Goal: Complete application form: Complete application form

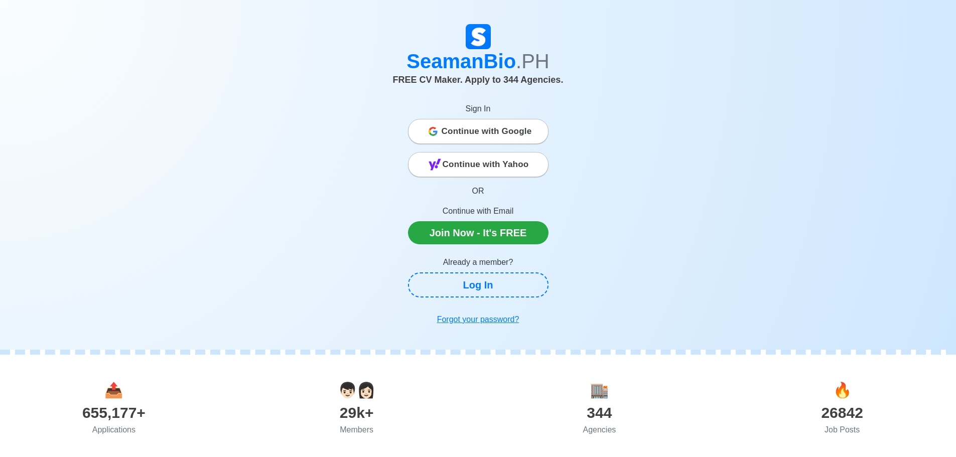
click at [473, 135] on span "Continue with Google" at bounding box center [487, 131] width 90 height 20
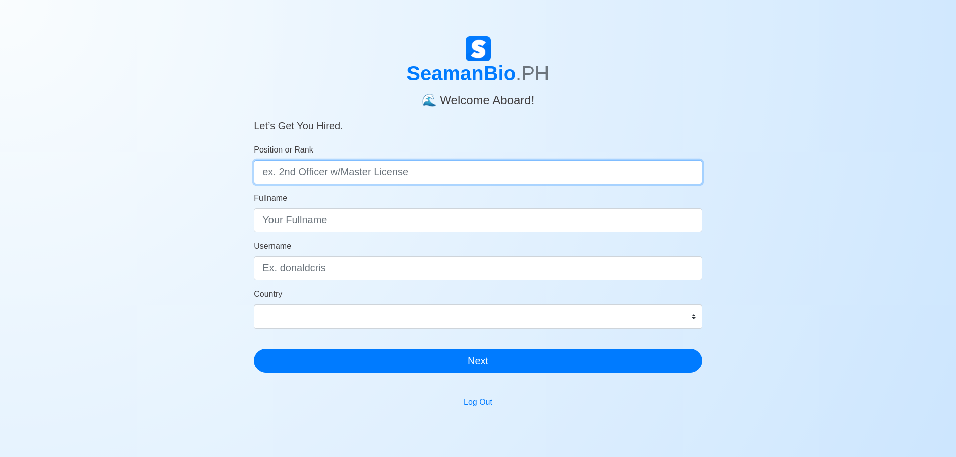
click at [444, 174] on input "Position or Rank" at bounding box center [478, 172] width 448 height 24
type input "2nd Officer"
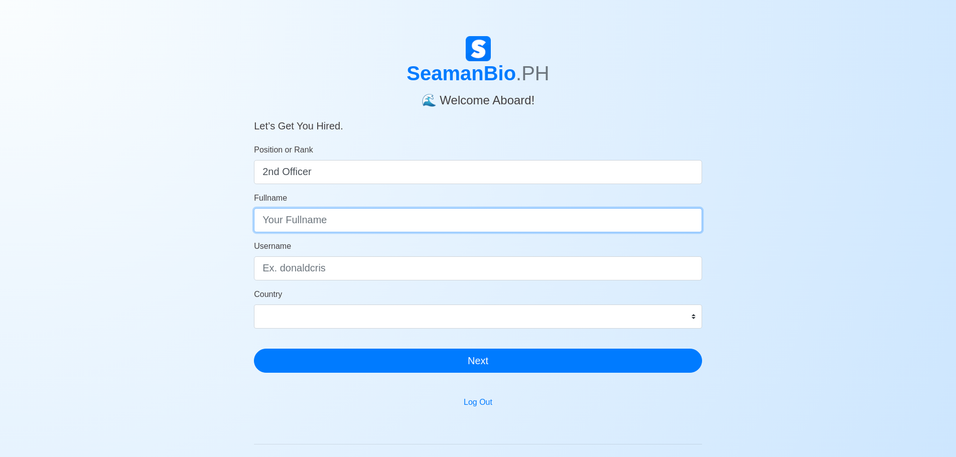
click at [465, 219] on input "Fullname" at bounding box center [478, 220] width 448 height 24
type input "Osther [PERSON_NAME] Libres"
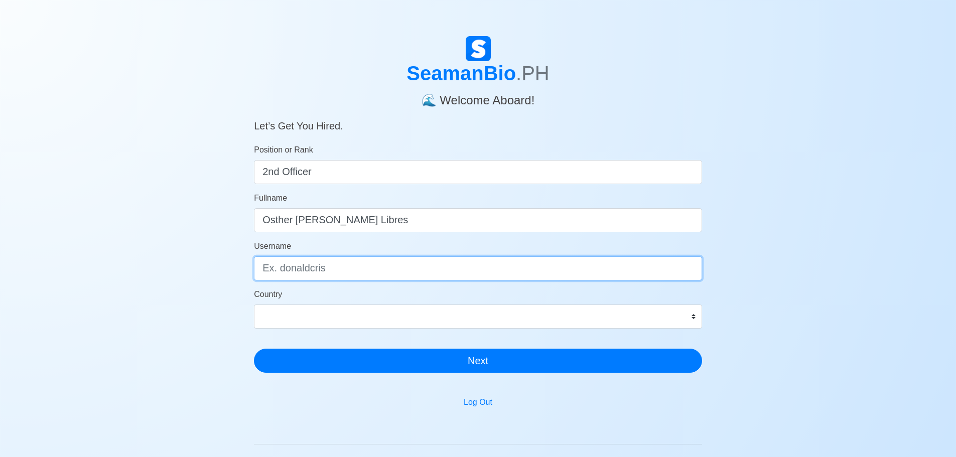
click at [424, 266] on input "Username" at bounding box center [478, 268] width 448 height 24
type input "Troyky"
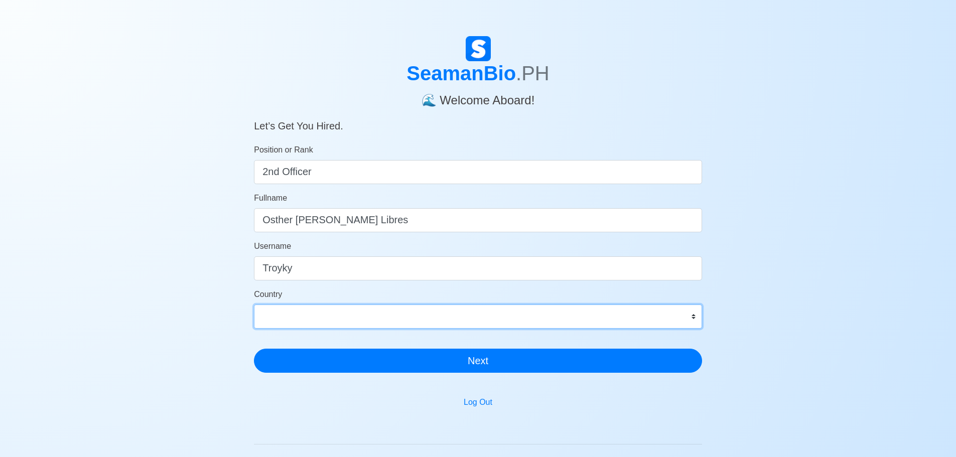
click at [445, 311] on select "[GEOGRAPHIC_DATA] [GEOGRAPHIC_DATA] [GEOGRAPHIC_DATA] [GEOGRAPHIC_DATA] [US_STA…" at bounding box center [478, 317] width 448 height 24
select select "PH"
click at [384, 320] on select "[GEOGRAPHIC_DATA] [GEOGRAPHIC_DATA] [GEOGRAPHIC_DATA] [GEOGRAPHIC_DATA] [US_STA…" at bounding box center [478, 317] width 448 height 24
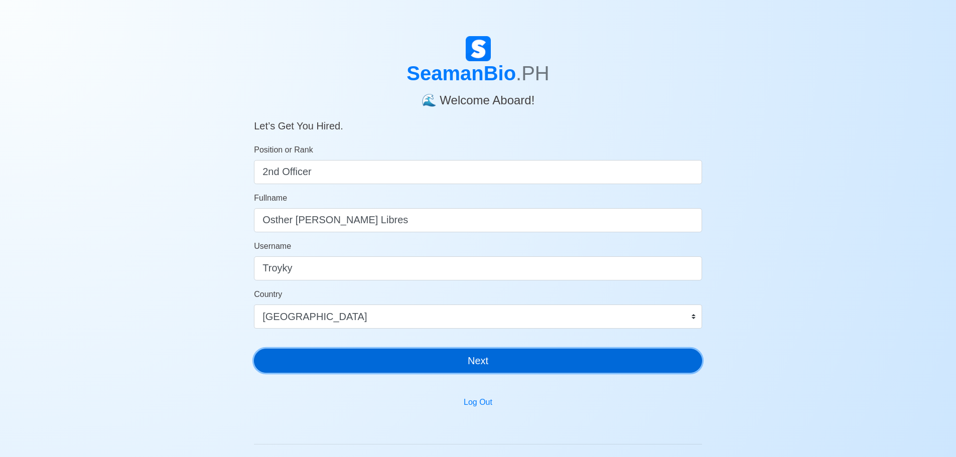
click at [442, 364] on button "Next" at bounding box center [478, 361] width 448 height 24
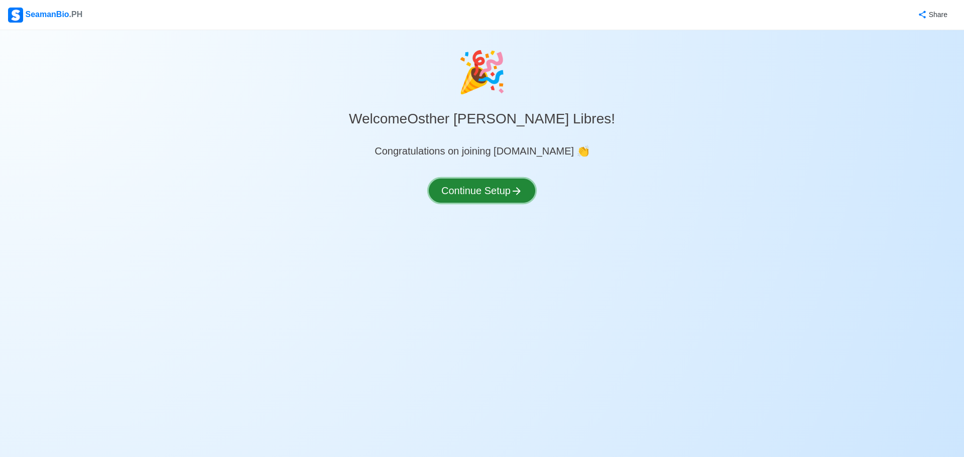
click at [480, 193] on button "Continue Setup" at bounding box center [482, 191] width 106 height 24
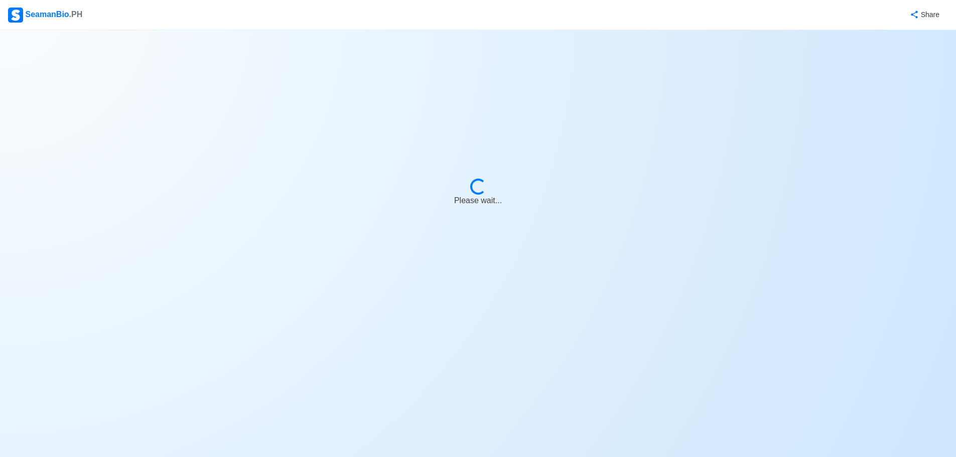
select select "Visible for Hiring"
select select "PH"
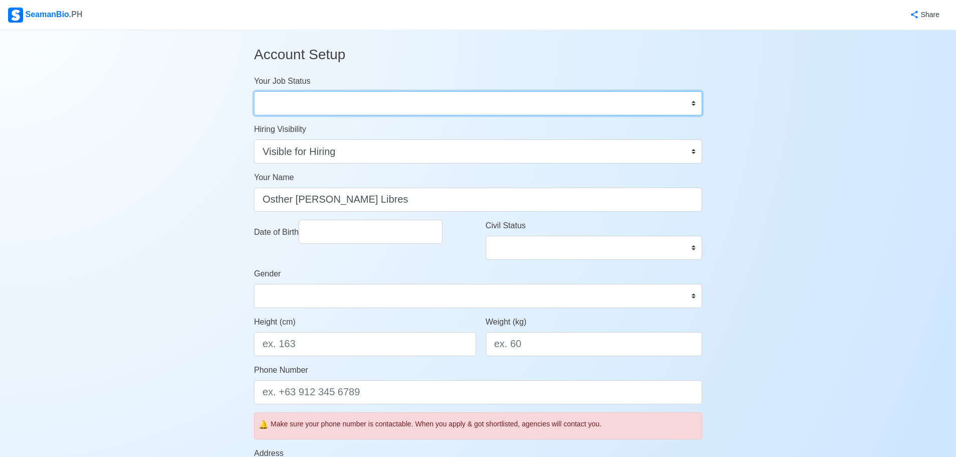
click at [690, 111] on select "Onboard Actively Looking for Job Not Looking for Job" at bounding box center [478, 103] width 448 height 24
select select "Actively Looking for Job"
click at [254, 91] on select "Onboard Actively Looking for Job Not Looking for Job" at bounding box center [478, 103] width 448 height 24
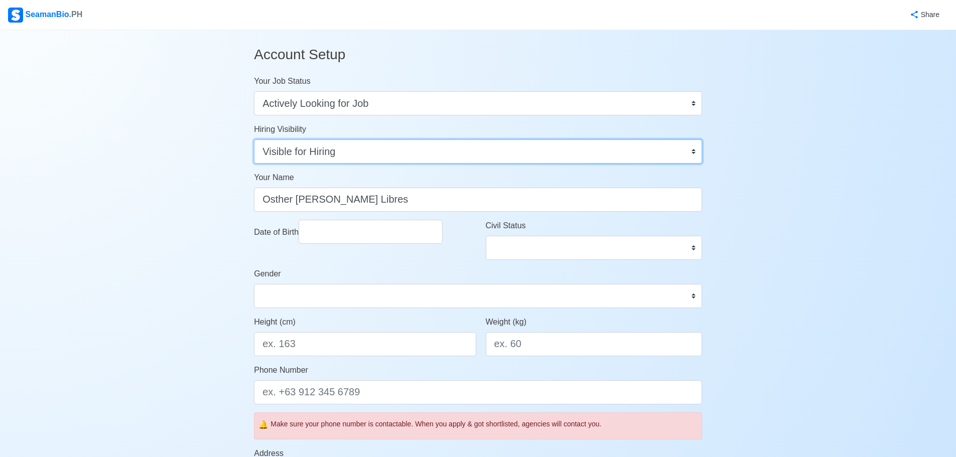
click at [505, 155] on select "Visible for Hiring Not Visible for Hiring" at bounding box center [478, 152] width 448 height 24
click at [254, 140] on select "Visible for Hiring Not Visible for Hiring" at bounding box center [478, 152] width 448 height 24
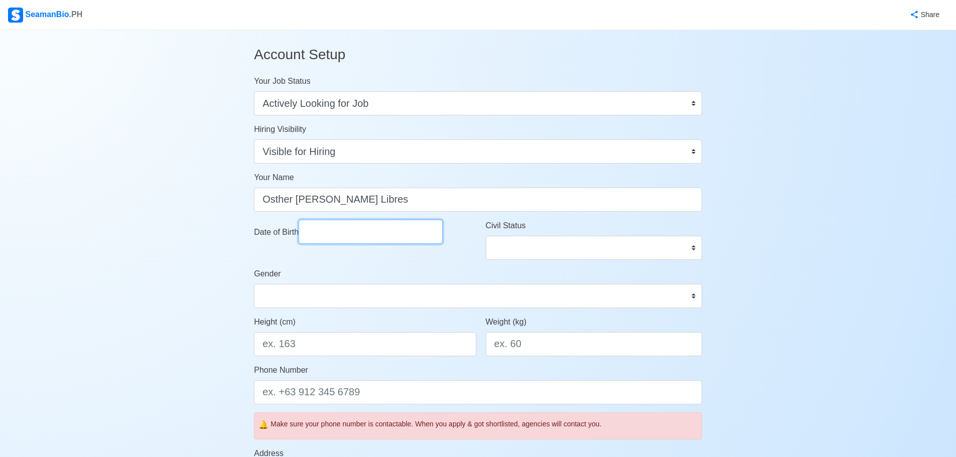
click at [389, 237] on input "Date of Birth" at bounding box center [371, 232] width 144 height 24
select select "****"
select select "*********"
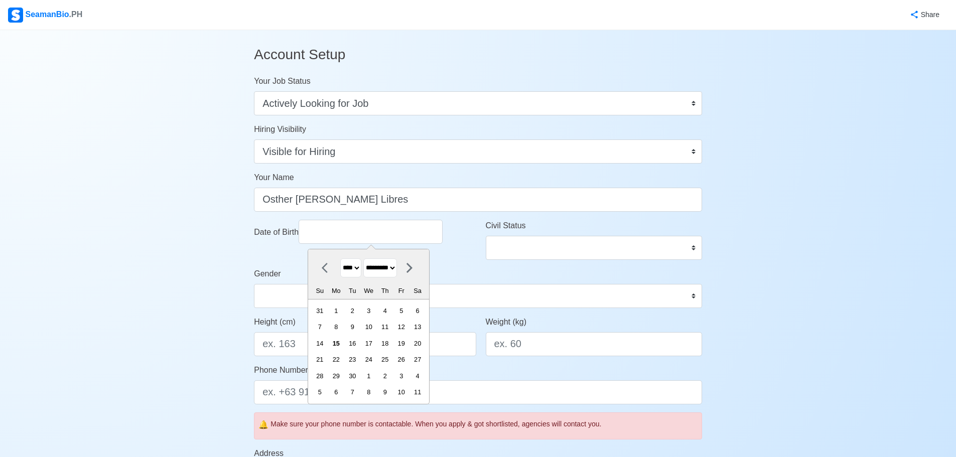
click at [359, 271] on select "**** **** **** **** **** **** **** **** **** **** **** **** **** **** **** ****…" at bounding box center [350, 268] width 21 height 20
select select "****"
click at [340, 258] on select "**** **** **** **** **** **** **** **** **** **** **** **** **** **** **** ****…" at bounding box center [350, 268] width 21 height 20
click at [382, 264] on select "******* ******** ***** ***** *** **** **** ****** ********* ******* ******** **…" at bounding box center [380, 268] width 34 height 20
select select "****"
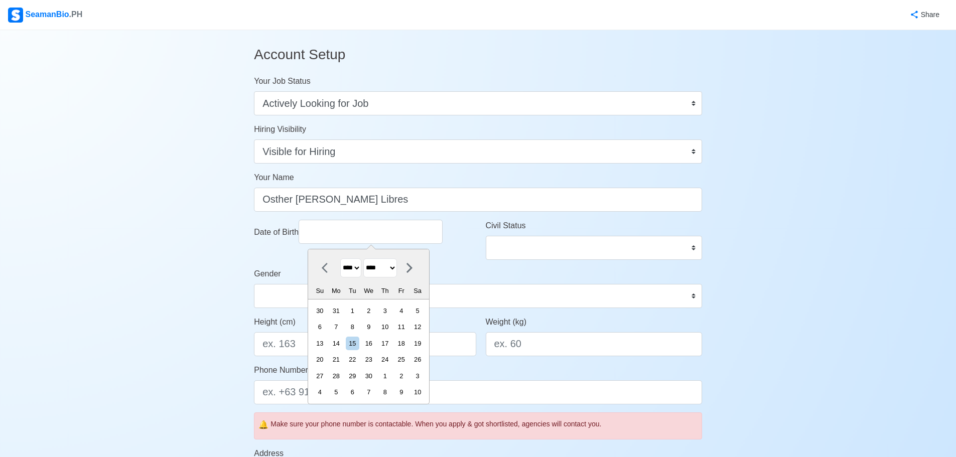
click at [368, 258] on select "******* ******** ***** ***** *** **** **** ****** ********* ******* ******** **…" at bounding box center [380, 268] width 34 height 20
click at [327, 360] on div "19" at bounding box center [320, 360] width 14 height 14
type input "[DATE]"
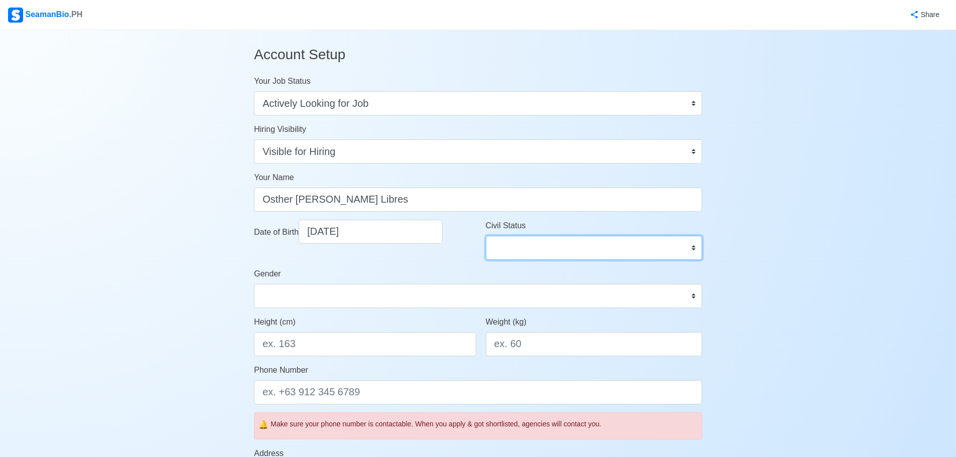
click at [555, 253] on select "Single Married Widowed Separated" at bounding box center [594, 248] width 216 height 24
click at [486, 236] on select "Single Married Widowed Separated" at bounding box center [594, 248] width 216 height 24
click at [537, 252] on select "Single Married Widowed Separated" at bounding box center [594, 248] width 216 height 24
select select "Married"
click at [486, 236] on select "Single Married Widowed Separated" at bounding box center [594, 248] width 216 height 24
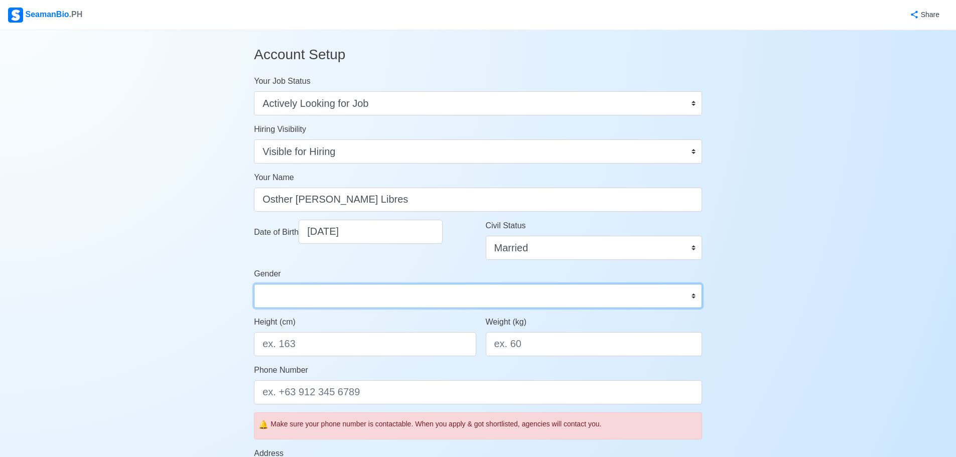
click at [360, 296] on select "[DEMOGRAPHIC_DATA] [DEMOGRAPHIC_DATA]" at bounding box center [478, 296] width 448 height 24
select select "[DEMOGRAPHIC_DATA]"
click at [254, 284] on select "[DEMOGRAPHIC_DATA] [DEMOGRAPHIC_DATA]" at bounding box center [478, 296] width 448 height 24
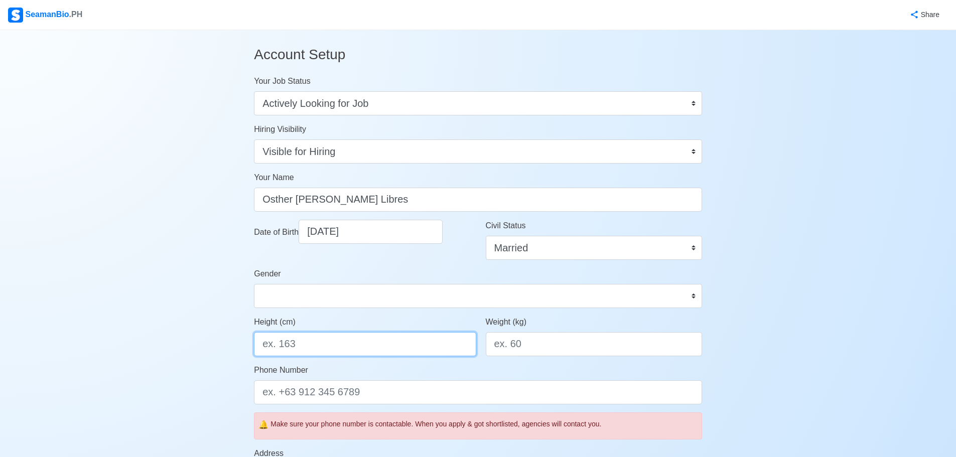
click at [372, 348] on input "Height (cm)" at bounding box center [365, 344] width 222 height 24
type input "165"
click at [535, 356] on input "Weight (kg)" at bounding box center [594, 344] width 216 height 24
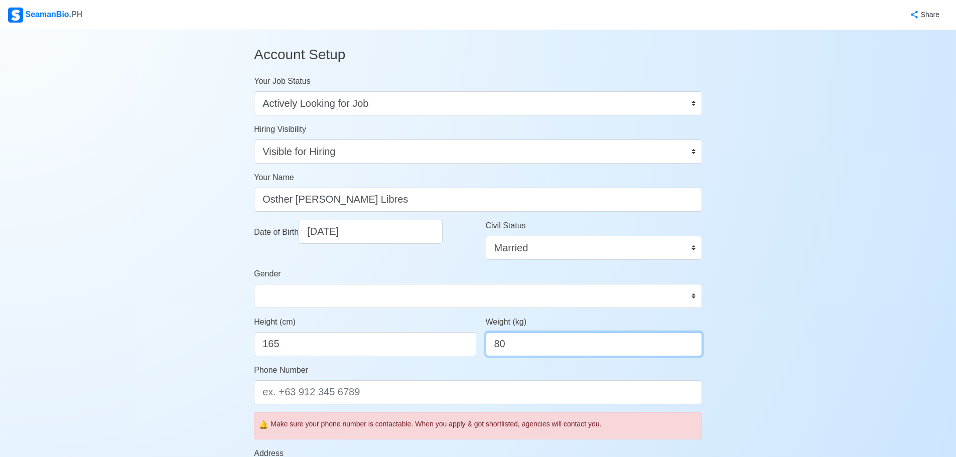
type input "80"
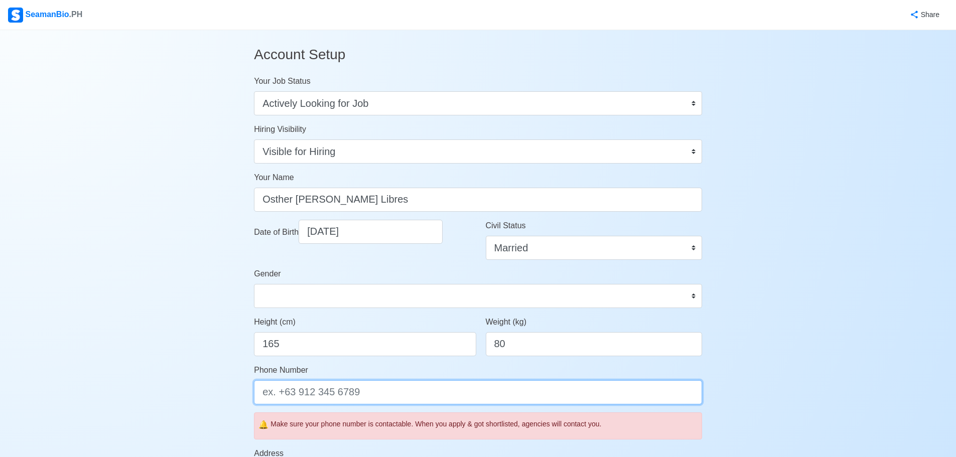
click at [510, 390] on input "Phone Number" at bounding box center [478, 392] width 448 height 24
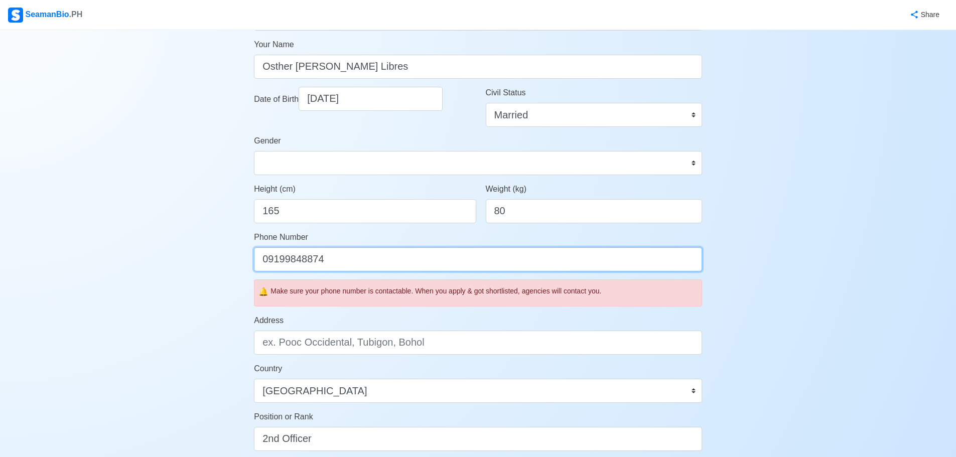
scroll to position [134, 0]
type input "09199848874"
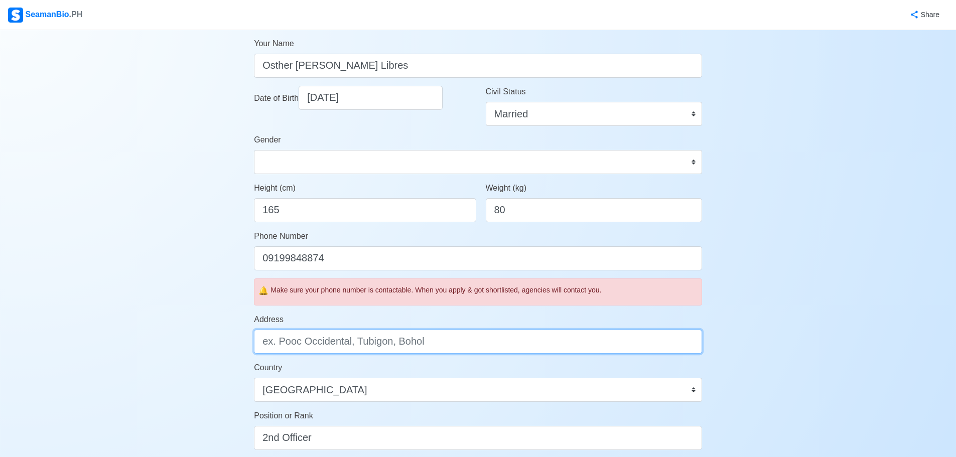
click at [474, 347] on input "Address" at bounding box center [478, 342] width 448 height 24
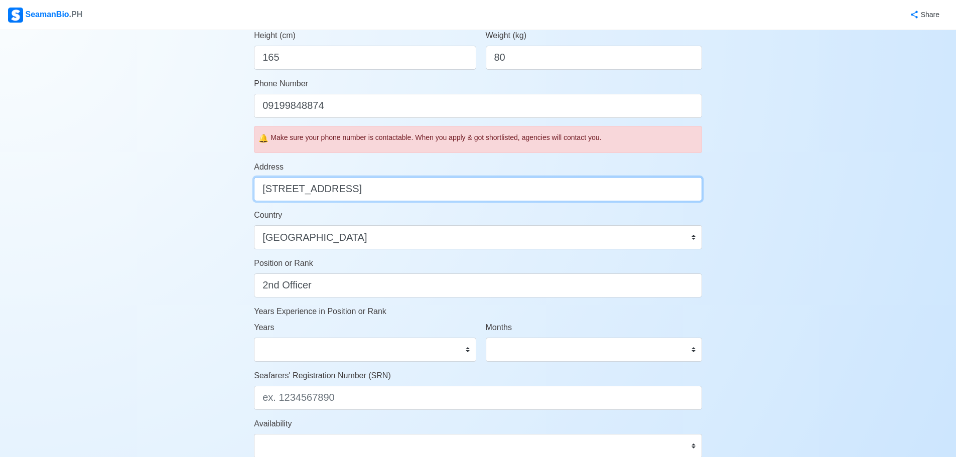
scroll to position [318, 0]
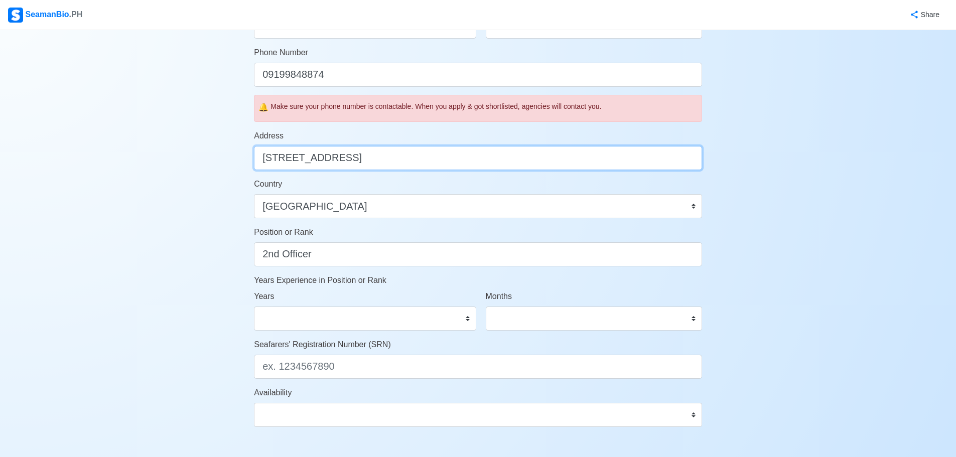
type input "[STREET_ADDRESS]"
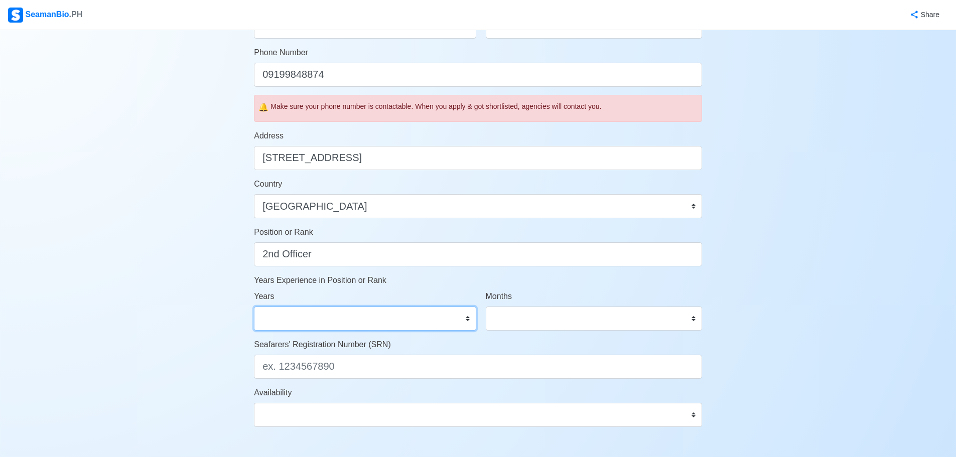
click at [445, 321] on select "0 1 2 3 4 5 6 7 8 9 10 11 12 13 14 15 16 17 18 19 20 21 22 23 24 25 26 27 28 29…" at bounding box center [365, 319] width 222 height 24
click at [469, 324] on select "0 1 2 3 4 5 6 7 8 9 10 11 12 13 14 15 16 17 18 19 20 21 22 23 24 25 26 27 28 29…" at bounding box center [365, 319] width 222 height 24
click at [818, 202] on div "Account Setup Your Job Status Onboard Actively Looking for Job Not Looking for …" at bounding box center [478, 147] width 956 height 870
click at [342, 313] on select "0 1 2 3 4 5 6 7 8 9 10 11 12 13 14 15 16 17 18 19 20 21 22 23 24 25 26 27 28 29…" at bounding box center [365, 319] width 222 height 24
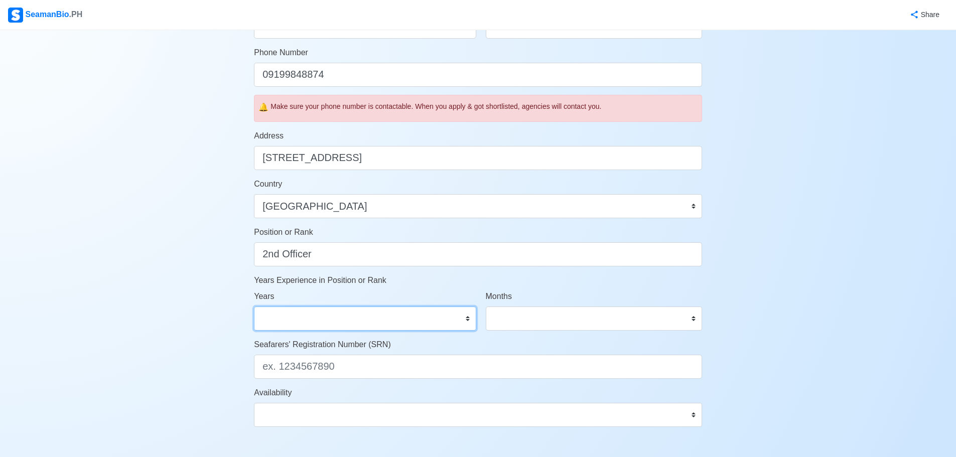
select select "1"
click at [254, 307] on select "0 1 2 3 4 5 6 7 8 9 10 11 12 13 14 15 16 17 18 19 20 21 22 23 24 25 26 27 28 29…" at bounding box center [365, 319] width 222 height 24
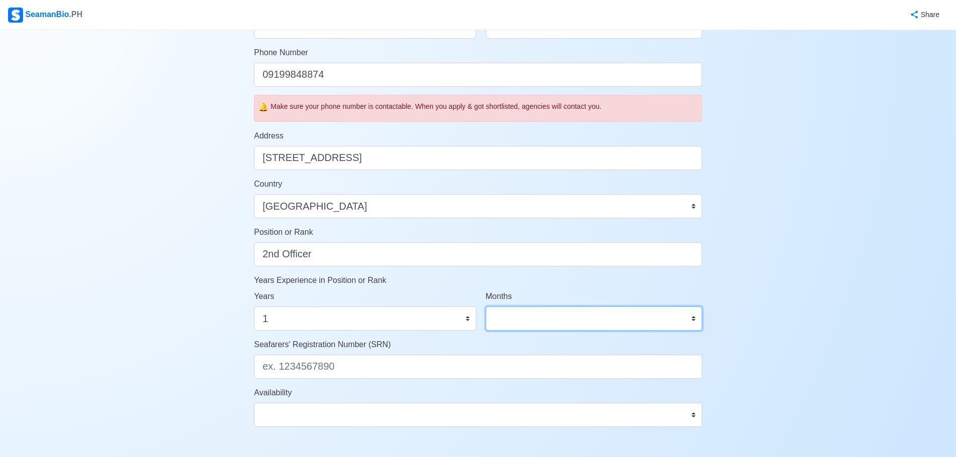
click at [510, 321] on select "0 1 2 3 4 5 6 7 8 9 10 11" at bounding box center [594, 319] width 216 height 24
click at [486, 307] on select "0 1 2 3 4 5 6 7 8 9 10 11" at bounding box center [594, 319] width 216 height 24
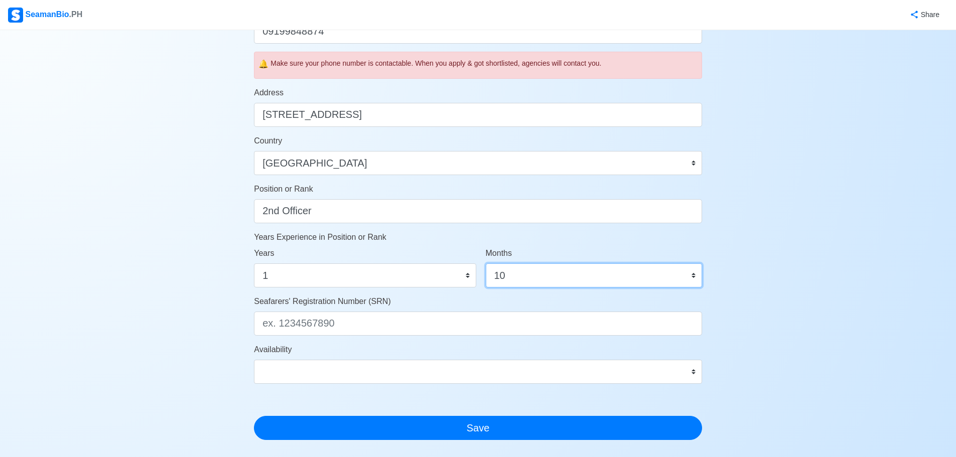
scroll to position [368, 0]
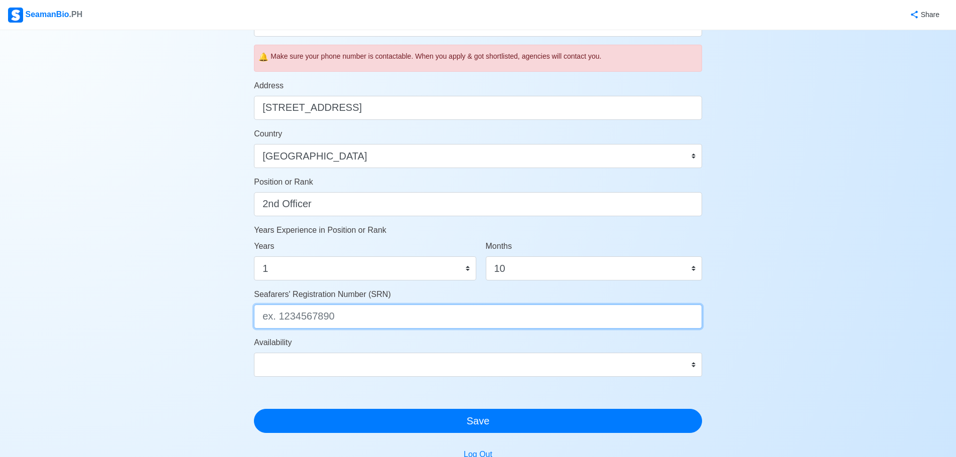
click at [486, 314] on input "Seafarers' Registration Number (SRN)" at bounding box center [478, 317] width 448 height 24
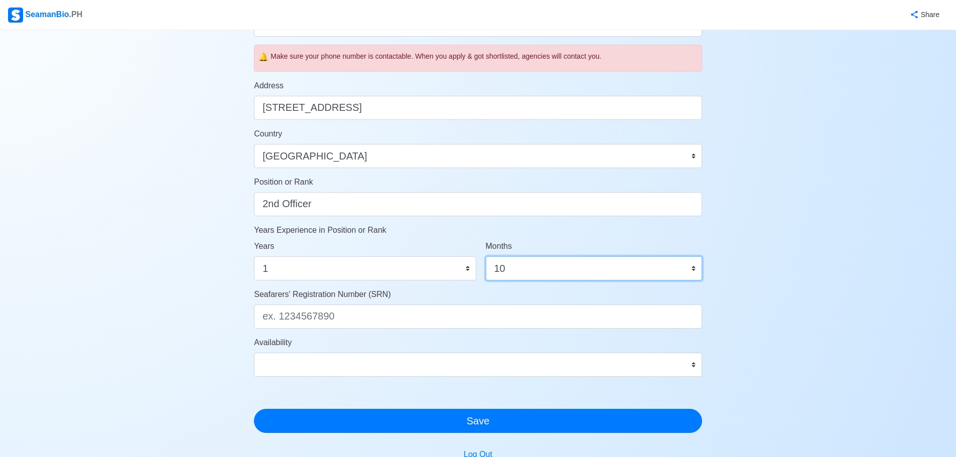
click at [577, 274] on select "0 1 2 3 4 5 6 7 8 9 10 11" at bounding box center [594, 268] width 216 height 24
select select "9"
click at [486, 256] on select "0 1 2 3 4 5 6 7 8 9 10 11" at bounding box center [594, 268] width 216 height 24
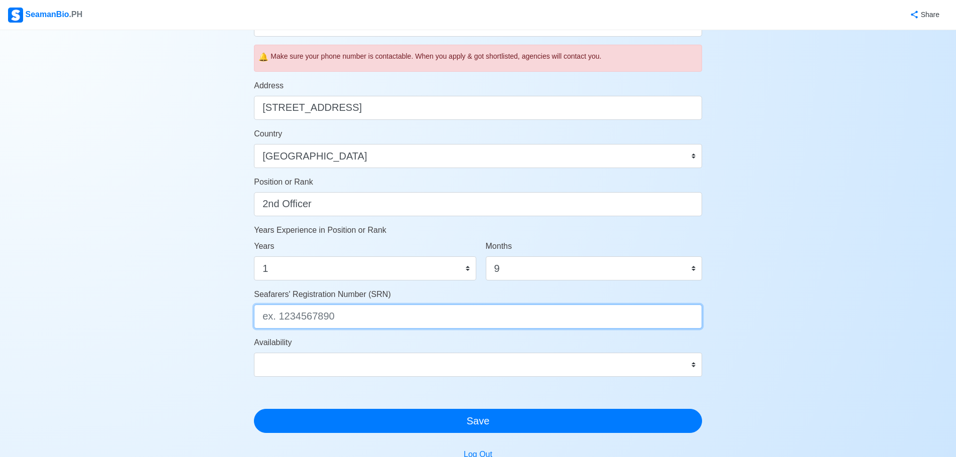
click at [506, 318] on input "Seafarers' Registration Number (SRN)" at bounding box center [478, 317] width 448 height 24
